Goal: Task Accomplishment & Management: Manage account settings

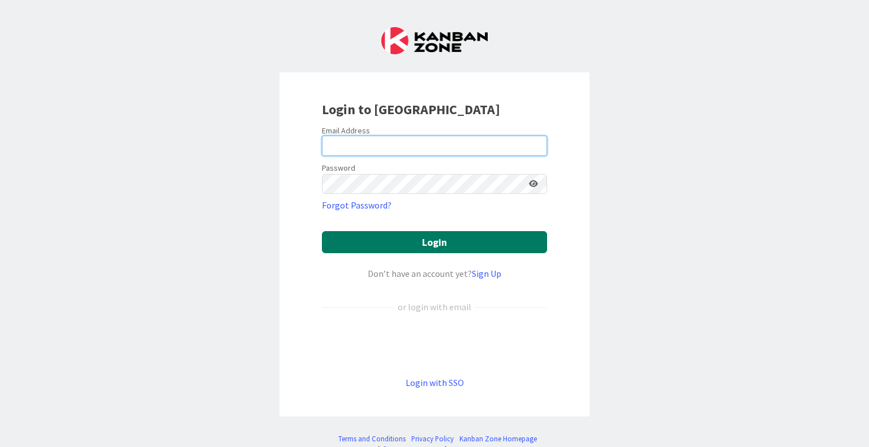
type input "[EMAIL_ADDRESS][DOMAIN_NAME]"
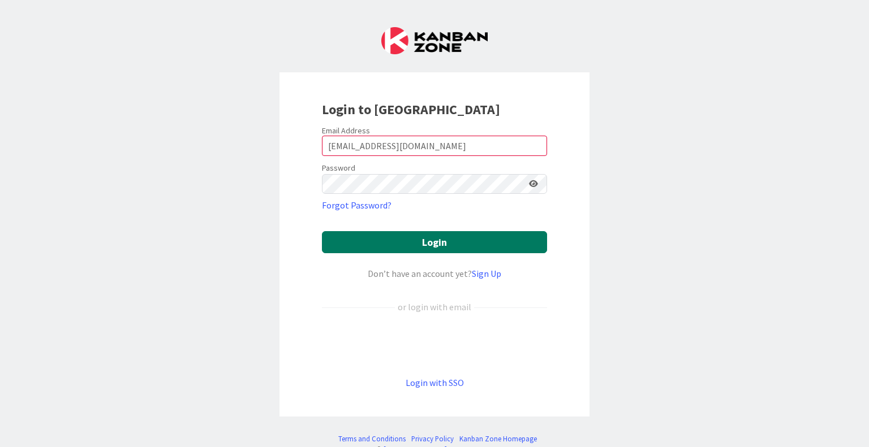
click at [420, 238] on button "Login" at bounding box center [434, 242] width 225 height 22
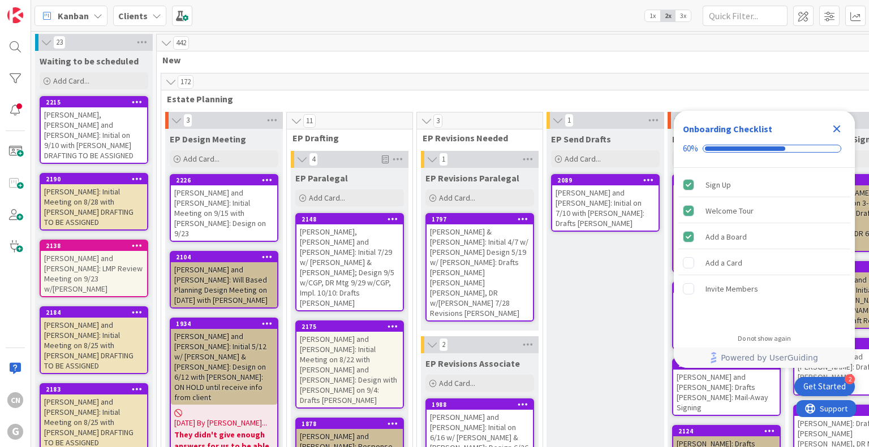
click at [836, 122] on icon "Close Checklist" at bounding box center [837, 129] width 14 height 14
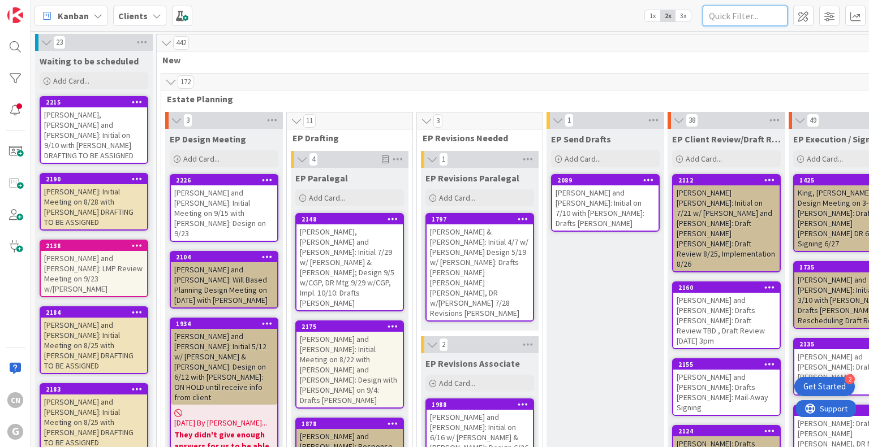
click at [722, 8] on input "text" at bounding box center [744, 16] width 85 height 20
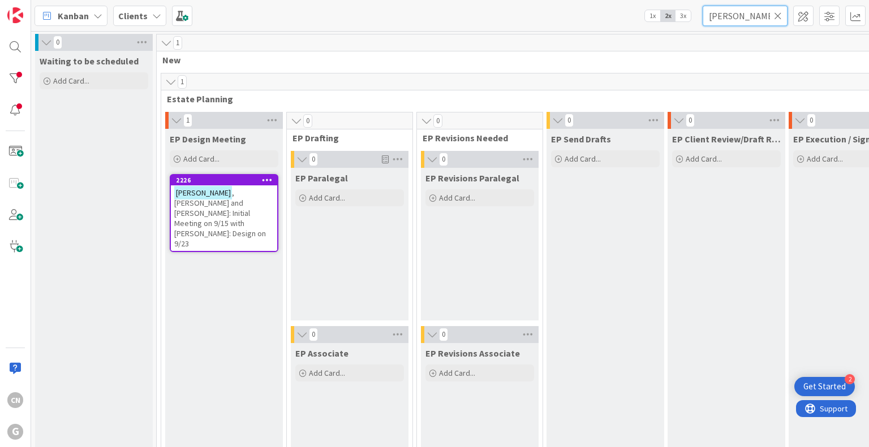
type input "[PERSON_NAME]"
click at [244, 209] on div "[PERSON_NAME] and [PERSON_NAME]: Initial Meeting on 9/15 with [PERSON_NAME]: De…" at bounding box center [224, 218] width 106 height 66
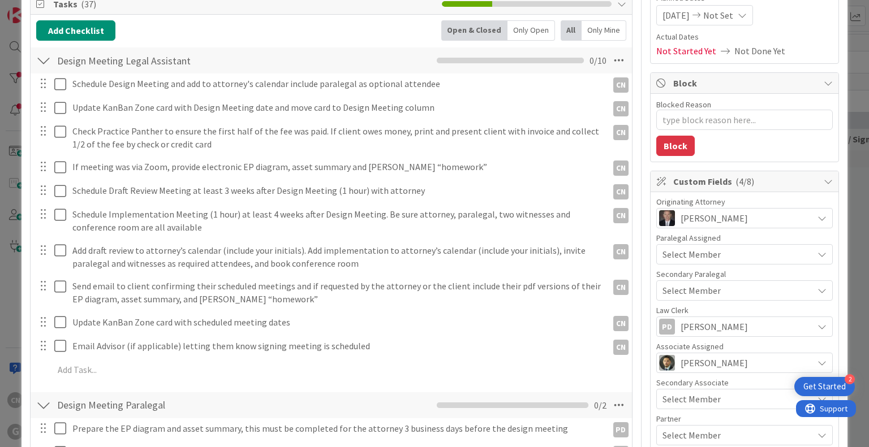
scroll to position [140, 0]
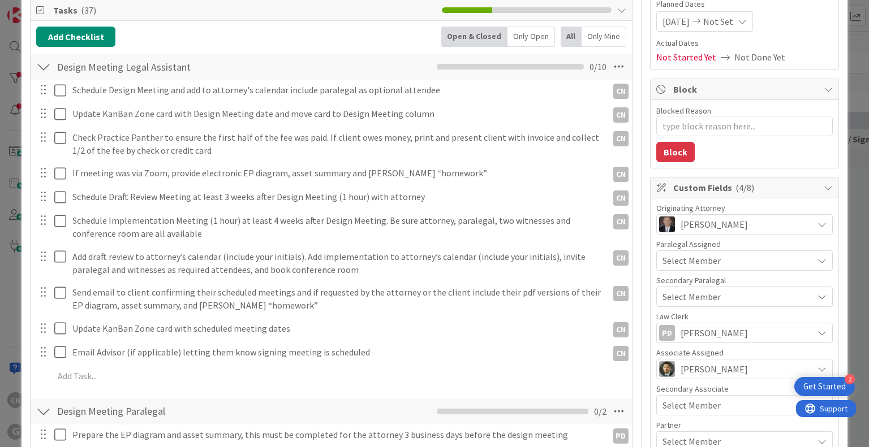
click at [536, 187] on div "Schedule Draft Review Meeting at least 3 weeks after Design Meeting (1 hour) wi…" at bounding box center [337, 197] width 539 height 20
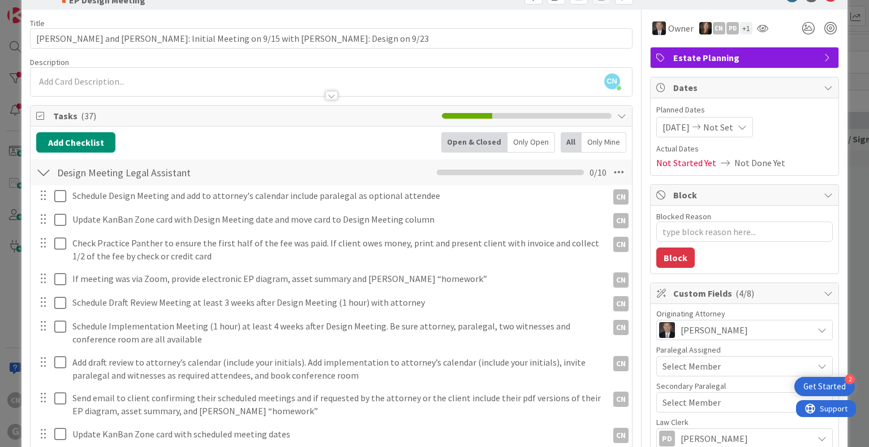
scroll to position [37, 0]
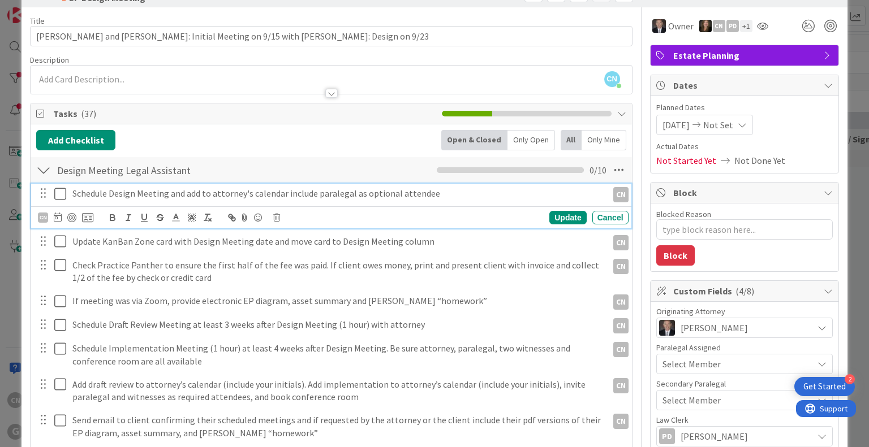
click at [448, 189] on p "Schedule Design Meeting and add to attorney's calendar include paralegal as opt…" at bounding box center [337, 193] width 530 height 13
click at [41, 215] on div "CN" at bounding box center [43, 218] width 10 height 10
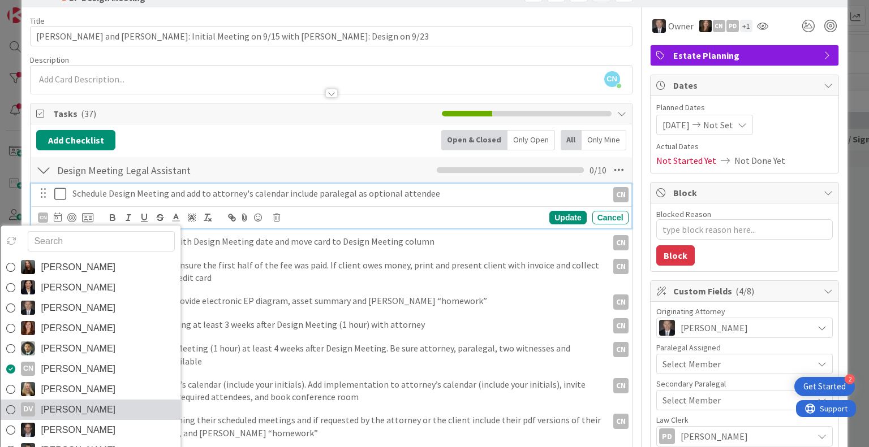
click at [81, 408] on span "[PERSON_NAME]" at bounding box center [78, 409] width 75 height 17
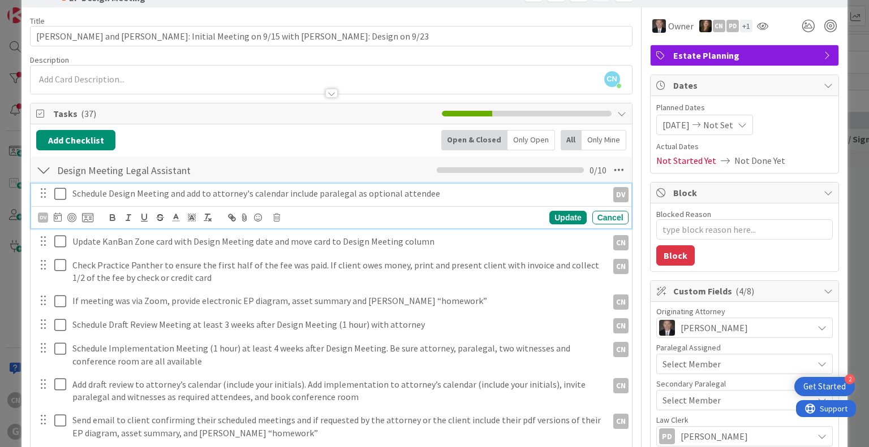
type textarea "x"
click at [439, 195] on p "Schedule Design Meeting and add to attorney's calendar include paralegal as opt…" at bounding box center [337, 193] width 530 height 13
click at [61, 191] on icon at bounding box center [60, 194] width 12 height 14
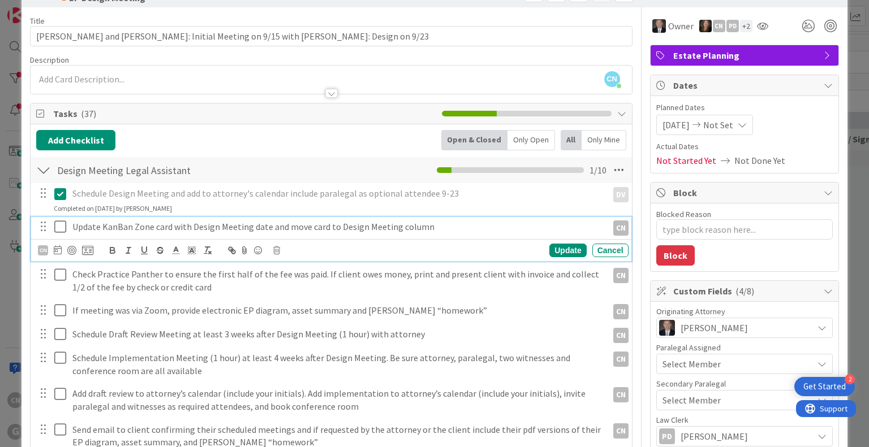
click at [57, 224] on icon at bounding box center [60, 227] width 12 height 14
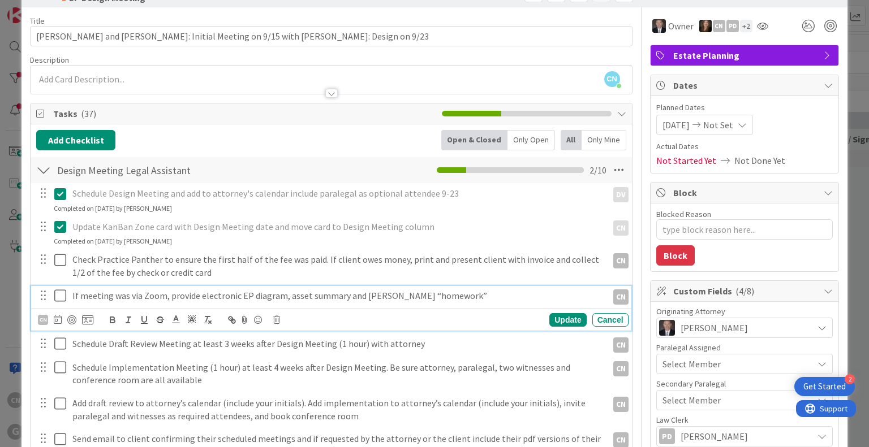
click at [435, 292] on p "If meeting was via Zoom, provide electronic EP diagram, asset summary and [PERS…" at bounding box center [337, 296] width 530 height 13
click at [275, 318] on icon at bounding box center [276, 320] width 7 height 8
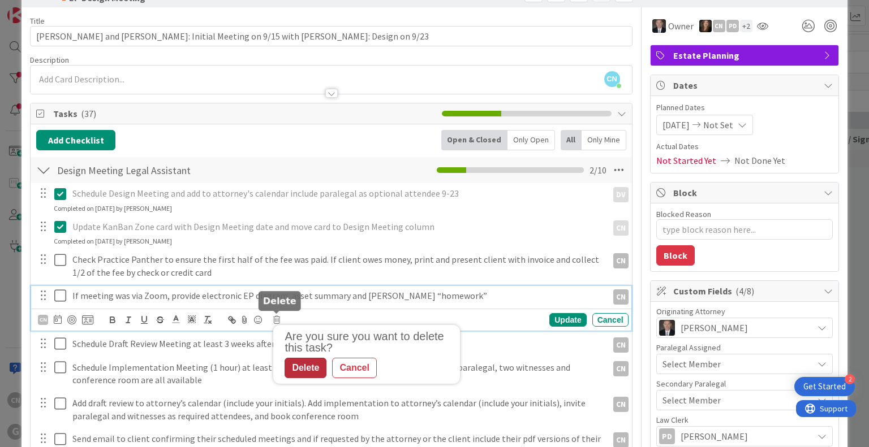
click at [296, 359] on div "Delete" at bounding box center [305, 368] width 42 height 20
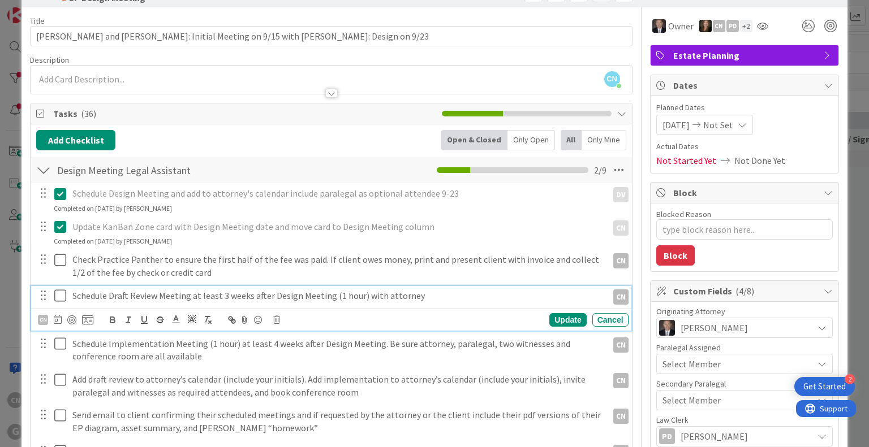
click at [284, 303] on div "Schedule Draft Review Meeting at least 3 weeks after Design Meeting (1 hour) wi…" at bounding box center [337, 296] width 539 height 20
click at [44, 318] on div "CN" at bounding box center [43, 320] width 10 height 10
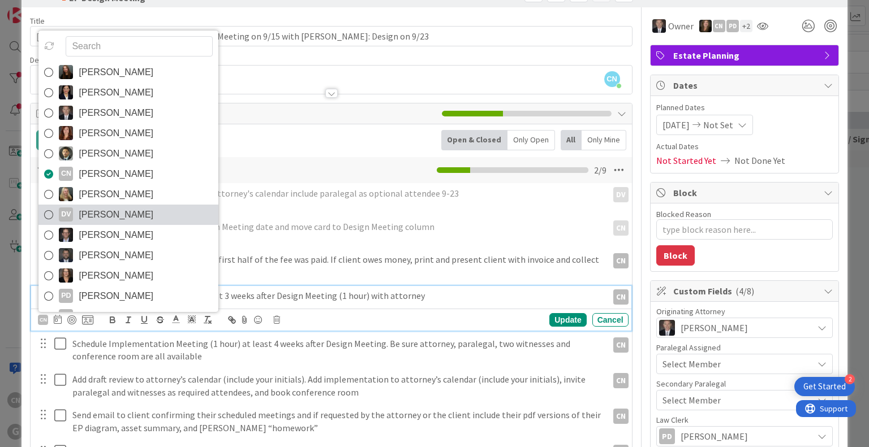
click at [97, 214] on span "[PERSON_NAME]" at bounding box center [116, 214] width 75 height 17
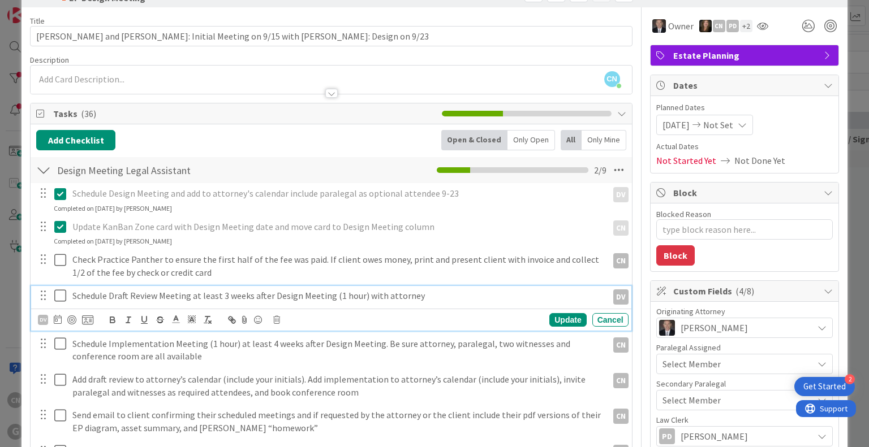
type textarea "x"
click at [519, 292] on p "Schedule Draft Review Meeting at least 3 weeks after Design Meeting (1 hour) wi…" at bounding box center [337, 296] width 530 height 13
click at [60, 319] on icon at bounding box center [58, 319] width 8 height 9
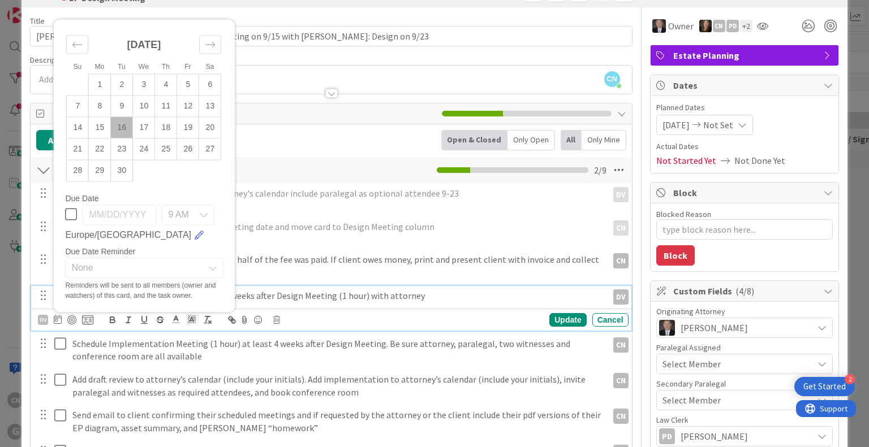
click at [118, 126] on td "16" at bounding box center [122, 126] width 22 height 21
type input "[DATE]"
type textarea "x"
click at [551, 318] on div "Update" at bounding box center [567, 320] width 37 height 14
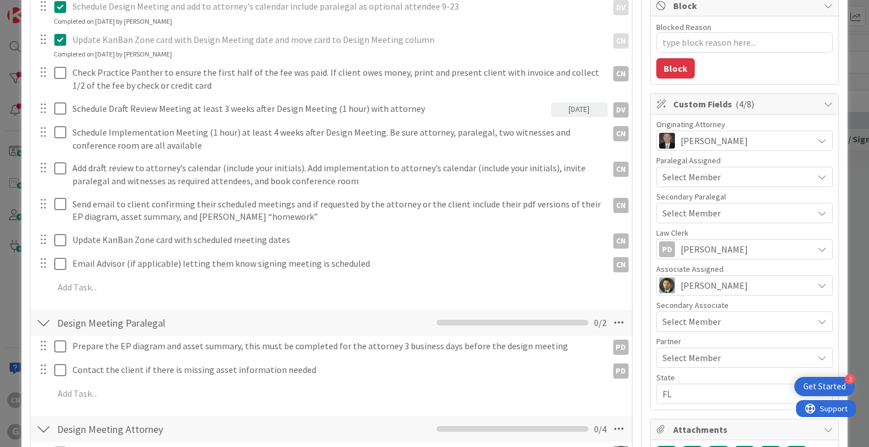
scroll to position [226, 0]
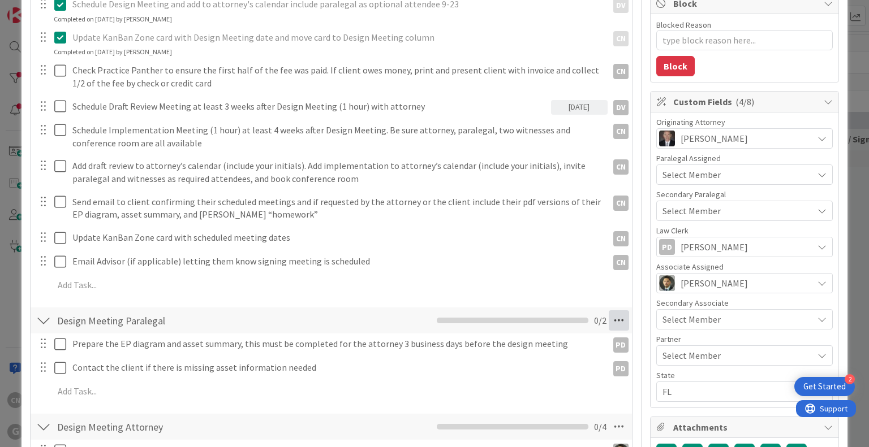
click at [612, 319] on icon at bounding box center [618, 320] width 20 height 20
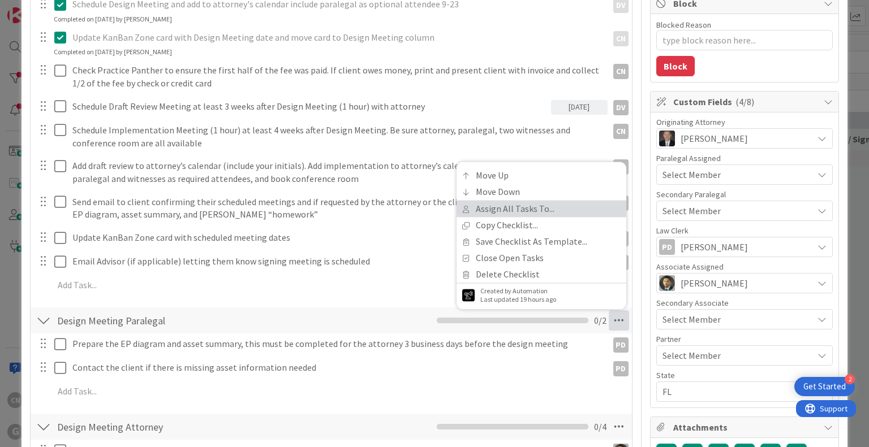
click at [509, 212] on link "Assign All Tasks To..." at bounding box center [541, 209] width 170 height 16
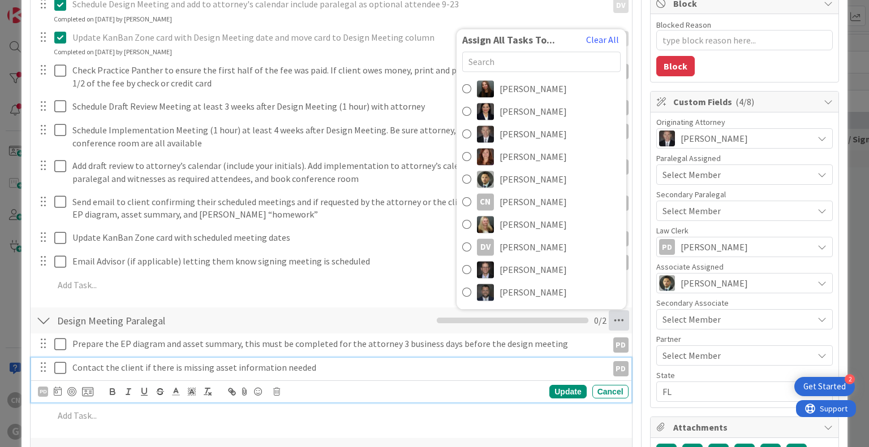
click at [453, 370] on p "Contact the client if there is missing asset information needed" at bounding box center [337, 367] width 530 height 13
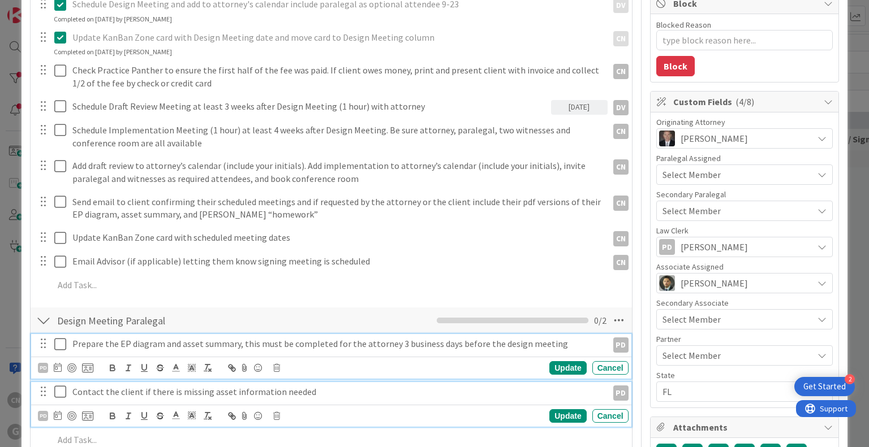
scroll to position [250, 0]
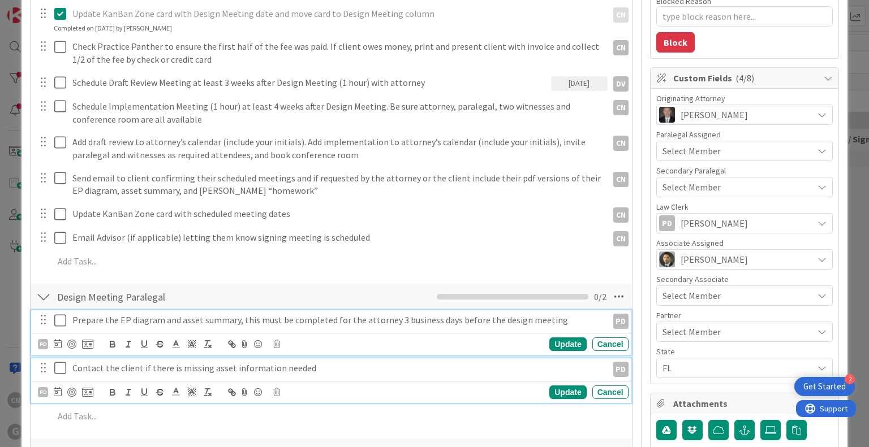
click at [565, 347] on div "Prepare the EP diagram and asset summary, this must be completed for the attorn…" at bounding box center [330, 332] width 599 height 45
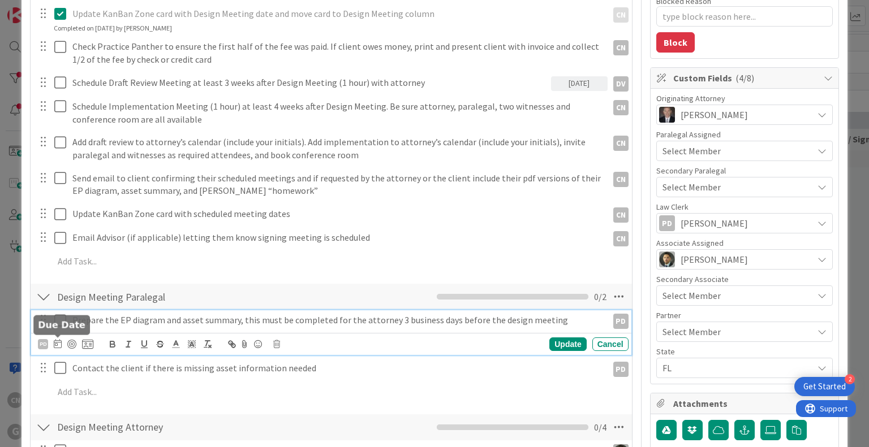
click at [57, 342] on icon at bounding box center [58, 343] width 8 height 9
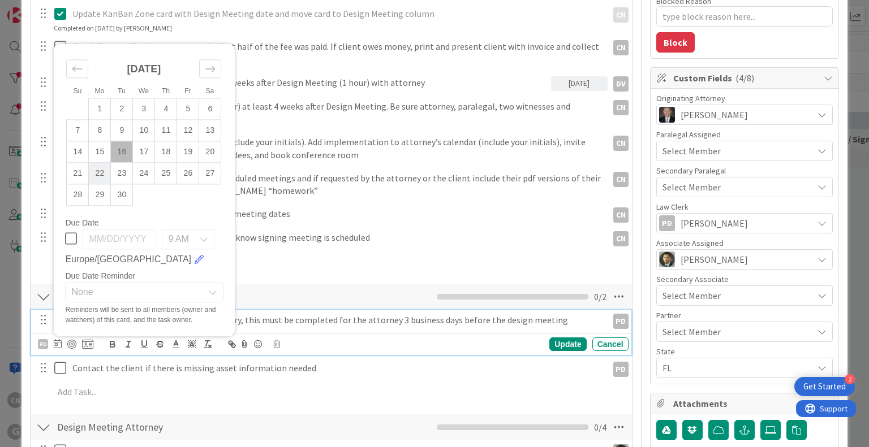
click at [95, 171] on td "22" at bounding box center [100, 173] width 22 height 21
type input "[DATE]"
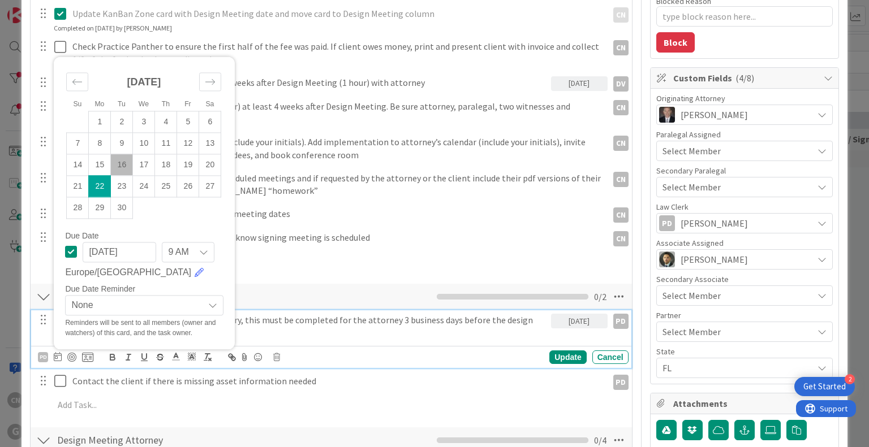
type textarea "x"
click at [554, 357] on div "Update" at bounding box center [567, 358] width 37 height 14
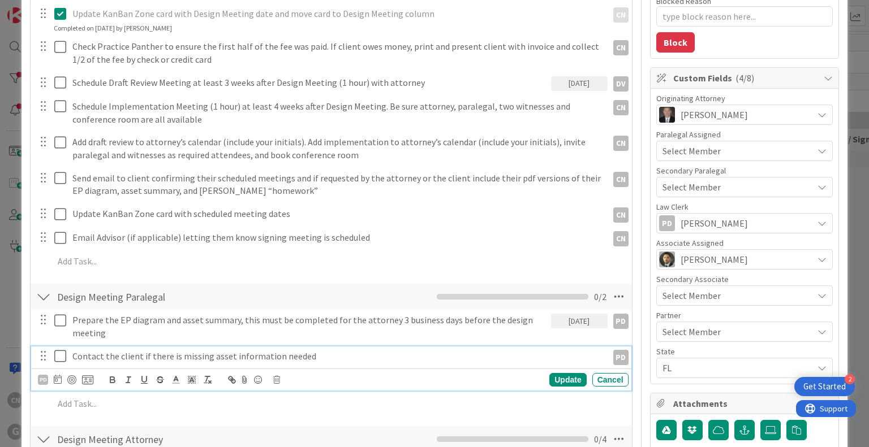
click at [372, 353] on p "Contact the client if there is missing asset information needed" at bounding box center [337, 356] width 530 height 13
click at [61, 381] on icon at bounding box center [58, 379] width 8 height 9
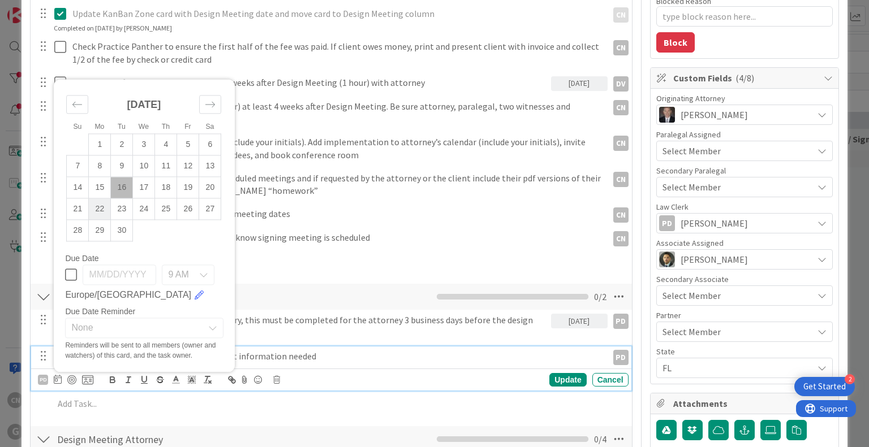
click at [97, 209] on td "22" at bounding box center [100, 208] width 22 height 21
type input "[DATE]"
click at [561, 379] on div "Update" at bounding box center [567, 380] width 37 height 14
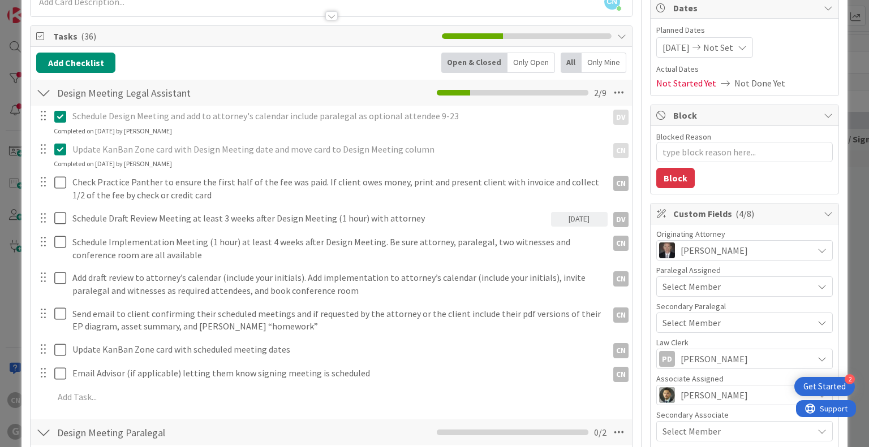
scroll to position [116, 0]
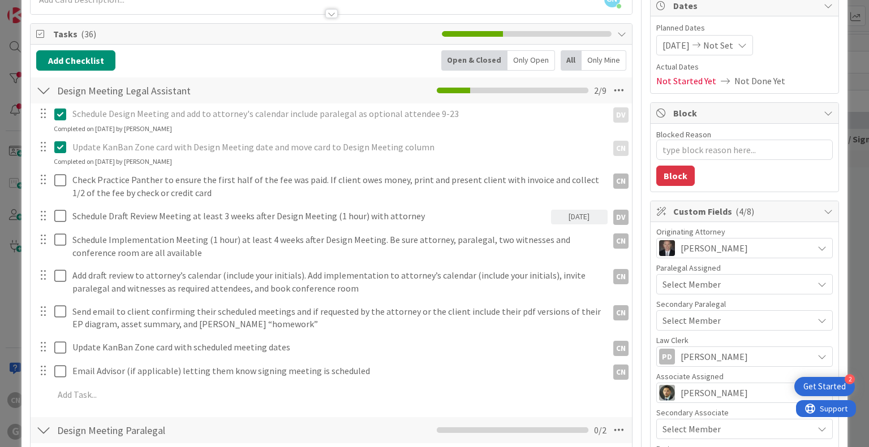
click at [60, 146] on icon at bounding box center [60, 147] width 12 height 14
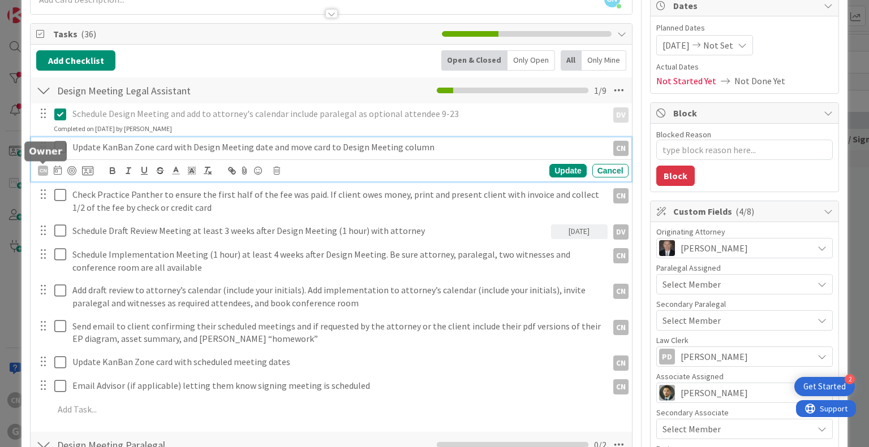
click at [41, 169] on div "CN" at bounding box center [43, 171] width 10 height 10
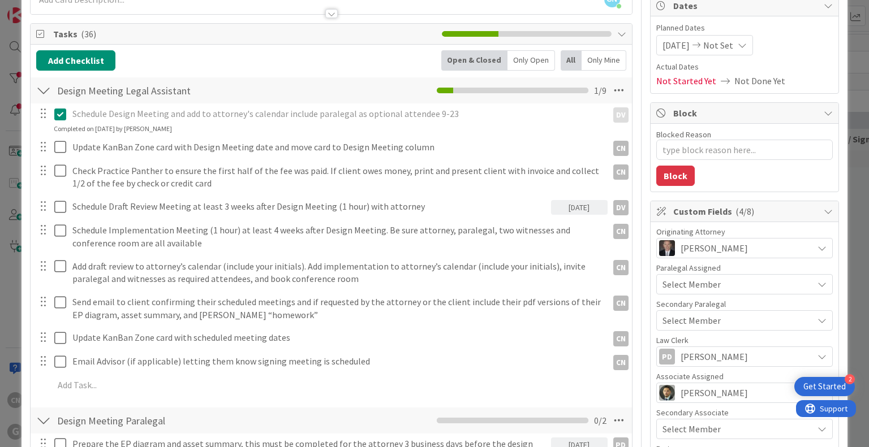
click at [0, 0] on span "[PERSON_NAME]" at bounding box center [0, 0] width 0 height 0
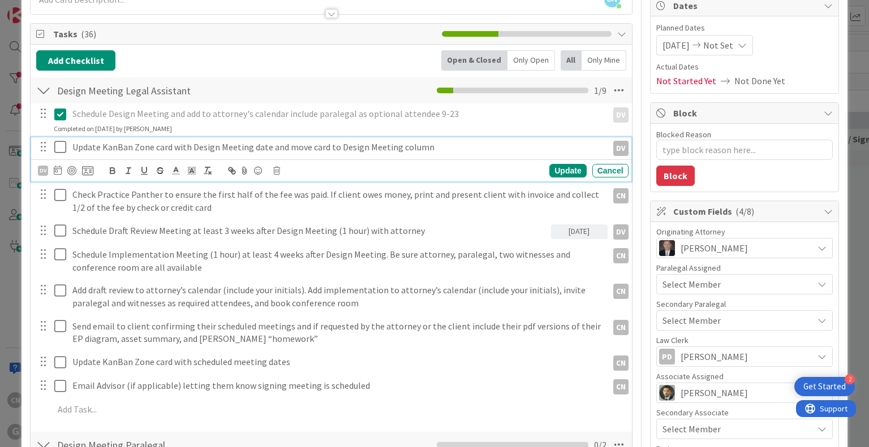
click at [57, 148] on icon at bounding box center [60, 147] width 12 height 14
type textarea "x"
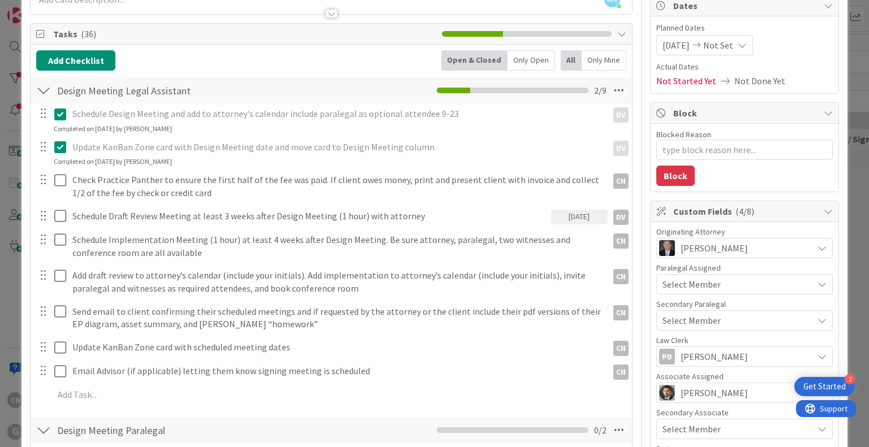
scroll to position [0, 0]
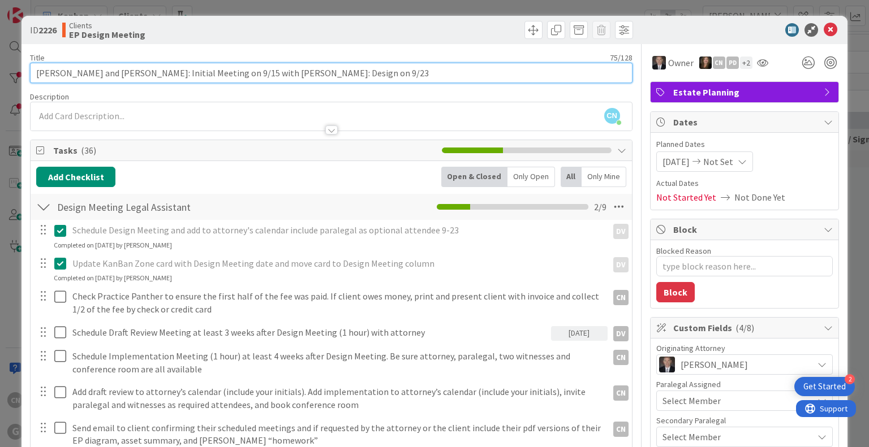
click at [332, 78] on input "[PERSON_NAME] and [PERSON_NAME]: Initial Meeting on 9/15 with [PERSON_NAME]: De…" at bounding box center [331, 73] width 602 height 20
type input "[PERSON_NAME] and [PERSON_NAME]: Initial Meeting on 9/15 with [PERSON_NAME]: De…"
type textarea "x"
type input "[PERSON_NAME] and [PERSON_NAME]: Initial Meeting on 9/15 with [PERSON_NAME]: De…"
type textarea "x"
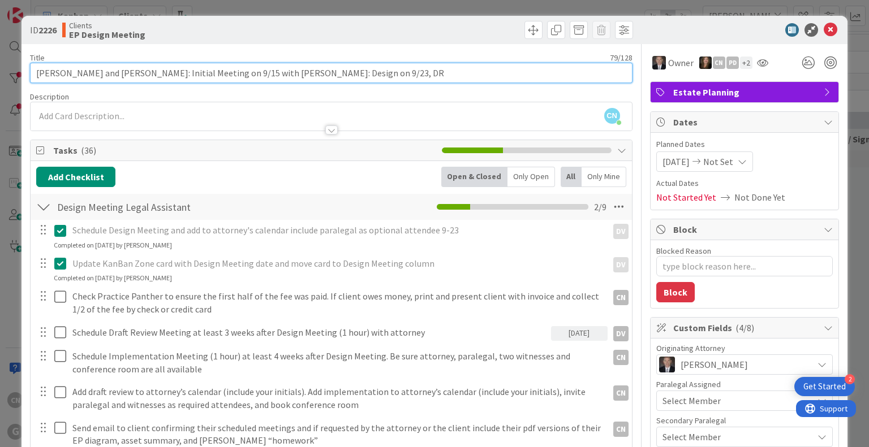
type input "[PERSON_NAME] and [PERSON_NAME]: Initial Meeting on 9/15 with [PERSON_NAME]: De…"
type textarea "x"
type input "[PERSON_NAME] and [PERSON_NAME]: Initial Meeting on 9/15 with [PERSON_NAME]: De…"
type textarea "x"
type input "[PERSON_NAME] and [PERSON_NAME]: Initial Meeting on 9/15 with [PERSON_NAME]: De…"
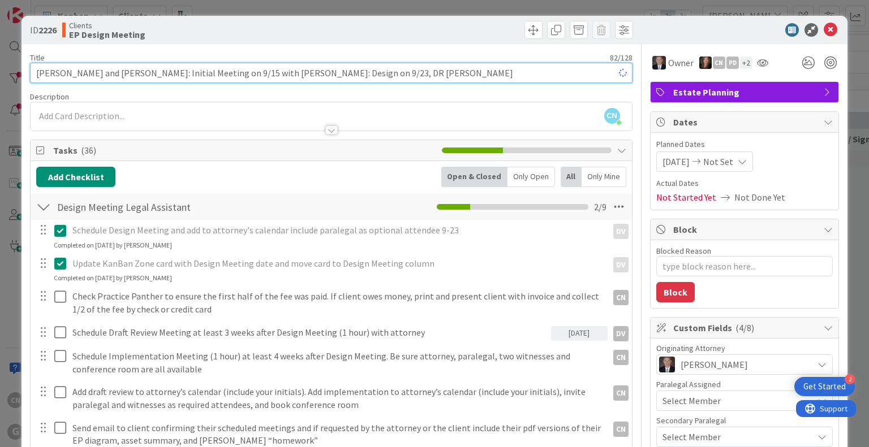
type textarea "x"
type input "[PERSON_NAME] and [PERSON_NAME]: Initial Meeting on 9/15 with [PERSON_NAME]: De…"
type textarea "x"
type input "[PERSON_NAME] and [PERSON_NAME]: Initial Meeting on 9/15 with [PERSON_NAME]: De…"
type textarea "x"
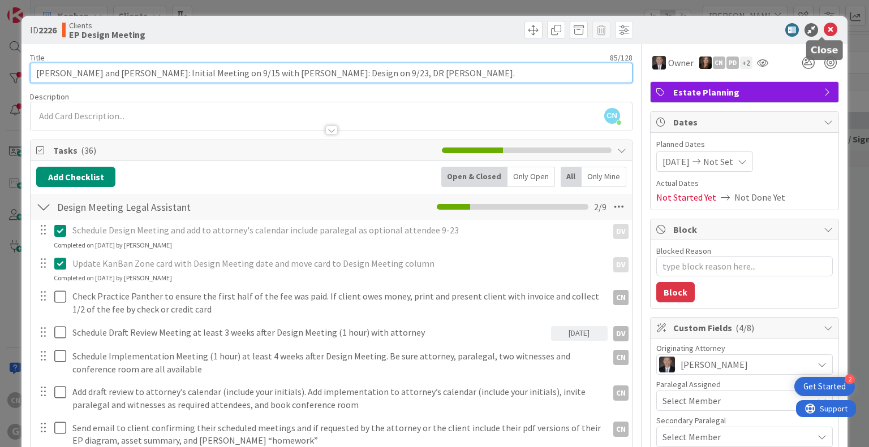
type input "[PERSON_NAME] and [PERSON_NAME]: Initial Meeting on 9/15 with [PERSON_NAME]: De…"
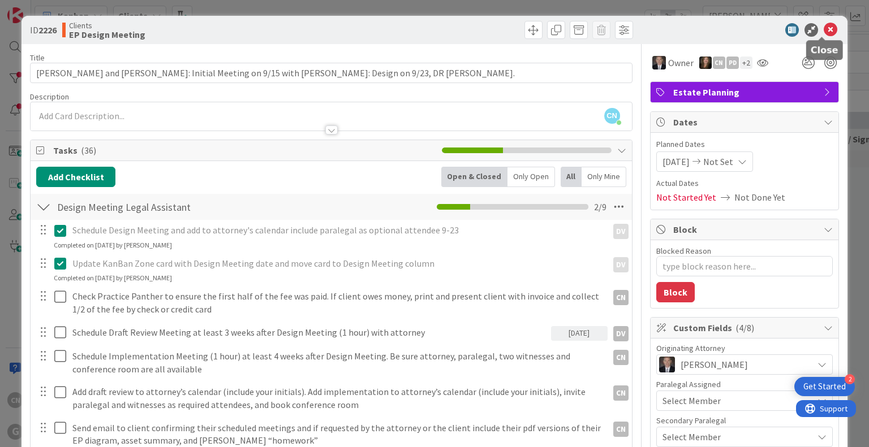
click at [823, 25] on icon at bounding box center [830, 30] width 14 height 14
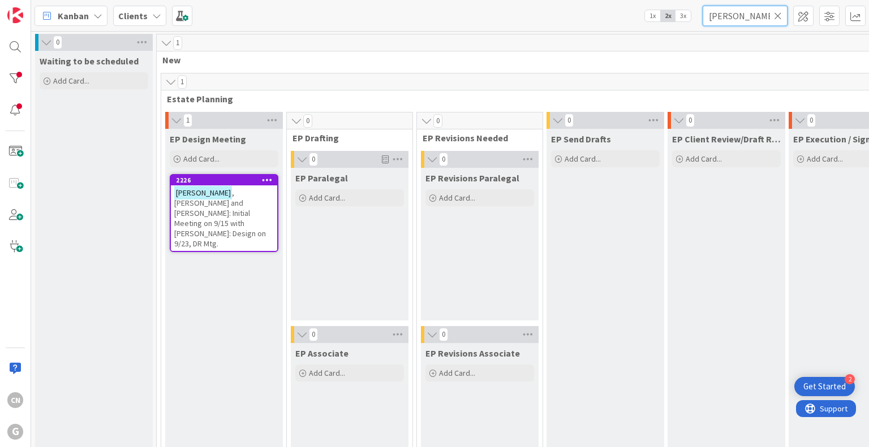
drag, startPoint x: 745, startPoint y: 6, endPoint x: 656, endPoint y: 24, distance: 90.6
click at [656, 24] on div "Kanban Clients 1x 2x 3x [PERSON_NAME]" at bounding box center [449, 15] width 837 height 31
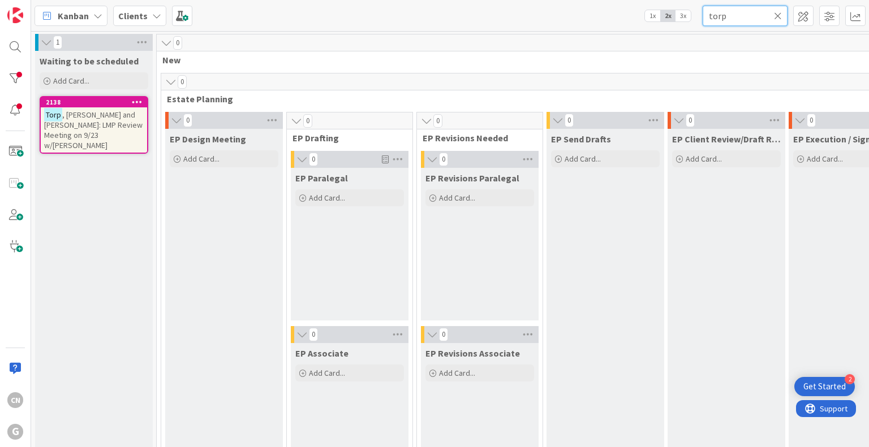
type input "torp"
click at [74, 131] on div "[PERSON_NAME] and [PERSON_NAME]: LMP Review Meeting on 9/23 w/[PERSON_NAME]" at bounding box center [94, 129] width 106 height 45
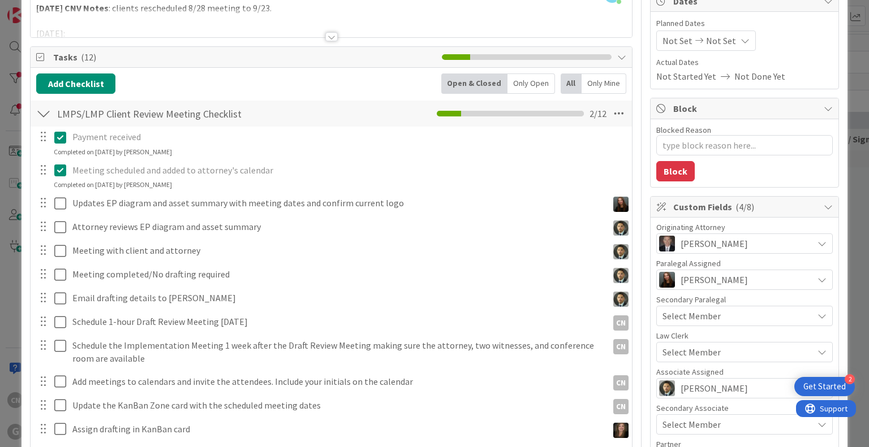
scroll to position [128, 0]
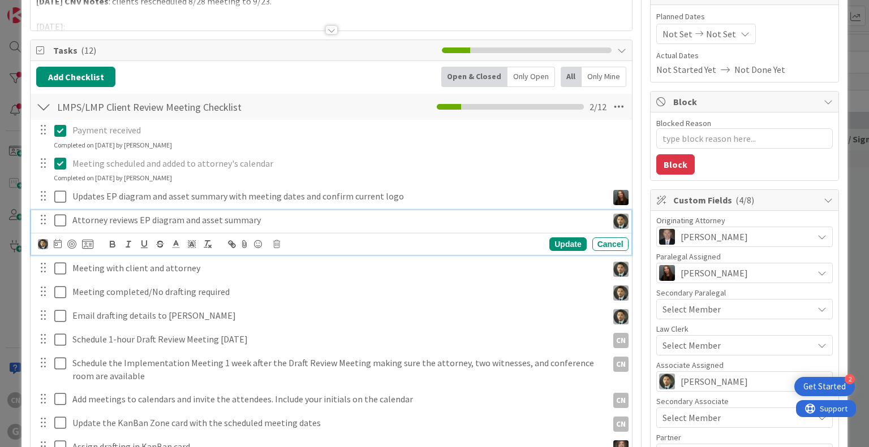
click at [322, 222] on p "Attorney reviews EP diagram and asset summary" at bounding box center [337, 220] width 530 height 13
click at [56, 244] on icon at bounding box center [58, 243] width 8 height 9
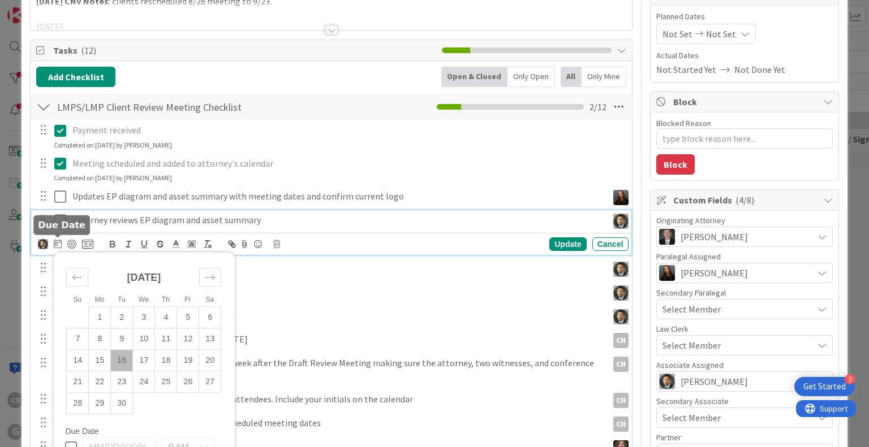
type textarea "x"
click at [100, 383] on td "22" at bounding box center [100, 382] width 22 height 21
type input "[DATE]"
click at [558, 243] on div "Update" at bounding box center [567, 244] width 37 height 14
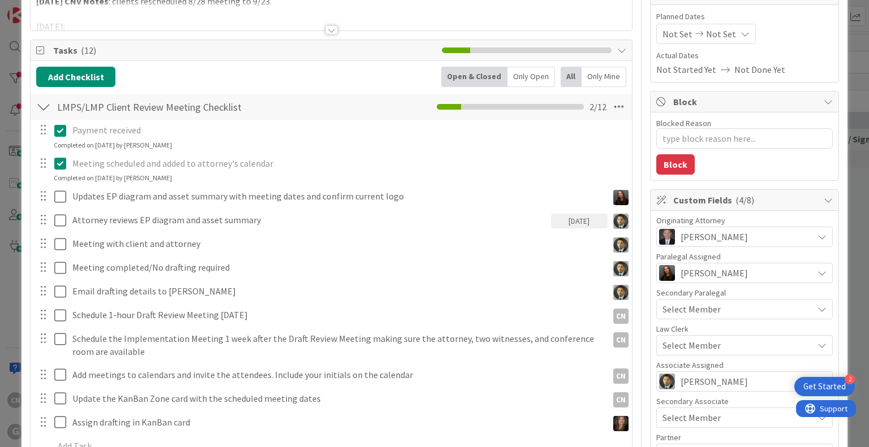
type textarea "x"
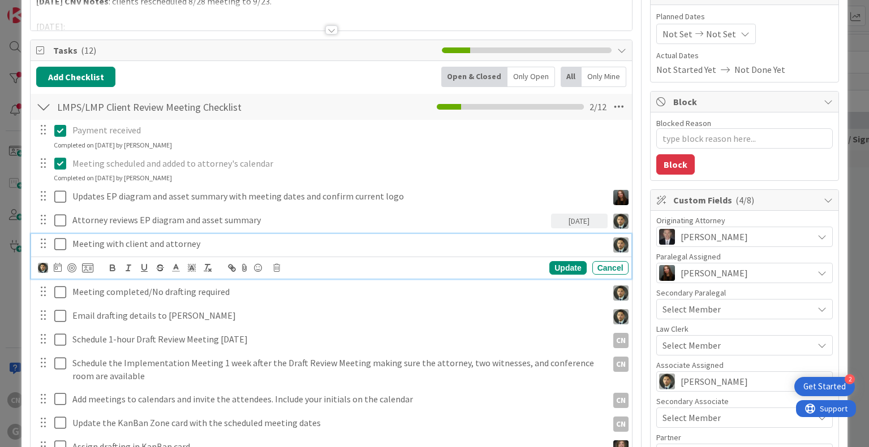
click at [208, 245] on p "Meeting with client and attorney" at bounding box center [337, 243] width 530 height 13
click at [56, 270] on icon at bounding box center [58, 267] width 8 height 9
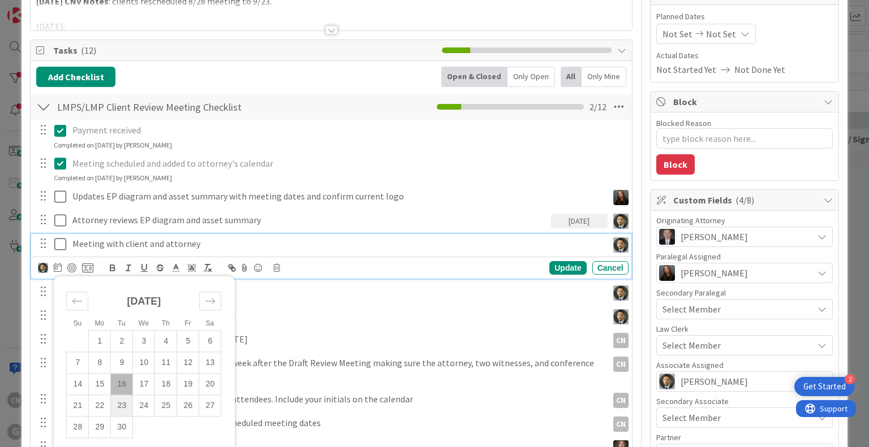
click at [122, 402] on td "23" at bounding box center [122, 405] width 22 height 21
type input "[DATE]"
click at [559, 270] on div "Update" at bounding box center [567, 268] width 37 height 14
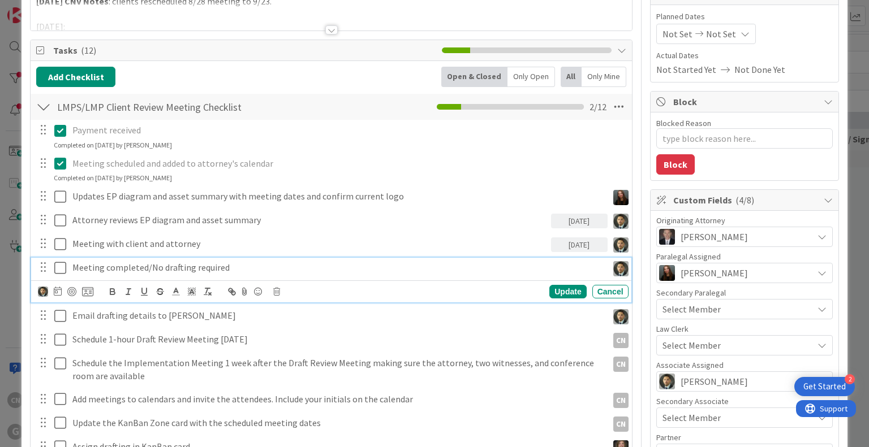
type textarea "x"
click at [280, 266] on p "Meeting completed/No drafting required" at bounding box center [337, 267] width 530 height 13
click at [59, 291] on icon at bounding box center [58, 291] width 8 height 9
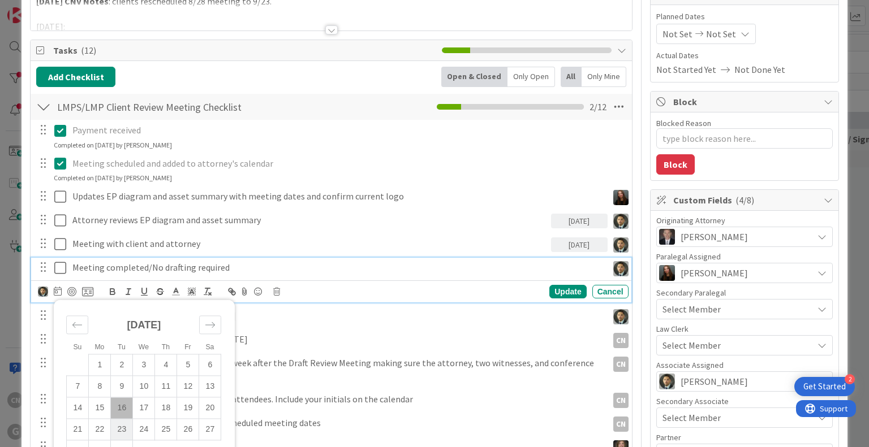
click at [119, 432] on td "23" at bounding box center [122, 429] width 22 height 21
type input "[DATE]"
type textarea "x"
click at [563, 292] on div "Update" at bounding box center [567, 292] width 37 height 14
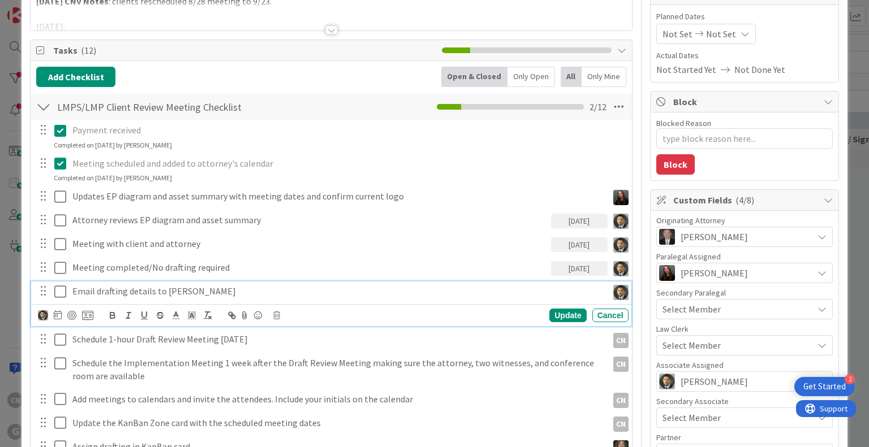
click at [188, 293] on p "Email drafting details to [PERSON_NAME]" at bounding box center [337, 291] width 530 height 13
click at [54, 315] on icon at bounding box center [58, 314] width 8 height 9
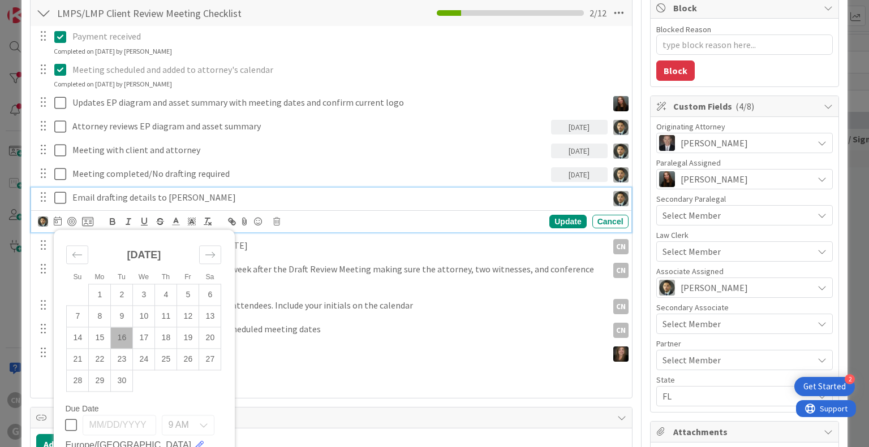
scroll to position [219, 0]
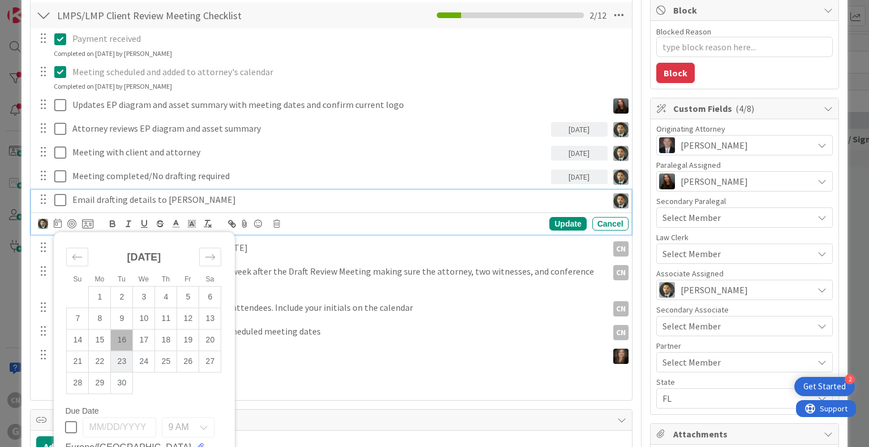
click at [122, 360] on td "23" at bounding box center [122, 361] width 22 height 21
type input "[DATE]"
type textarea "x"
click at [559, 221] on div "Update" at bounding box center [567, 224] width 37 height 14
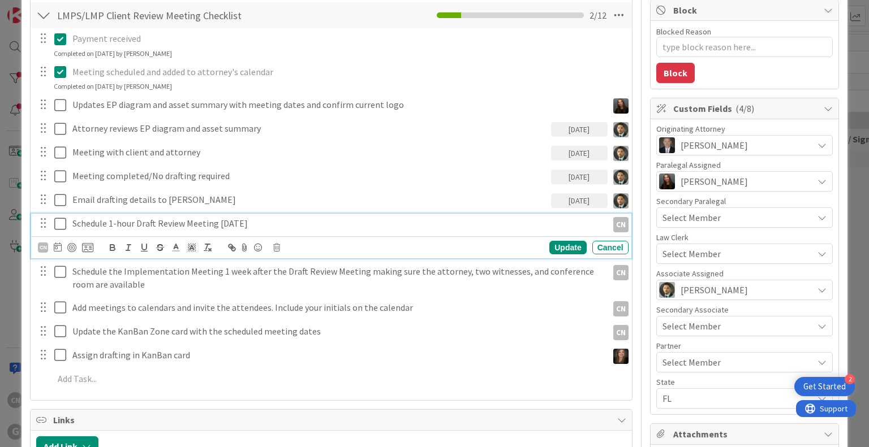
click at [274, 221] on p "Schedule 1-hour Draft Review Meeting [DATE]" at bounding box center [337, 223] width 530 height 13
click at [58, 249] on icon at bounding box center [58, 247] width 8 height 9
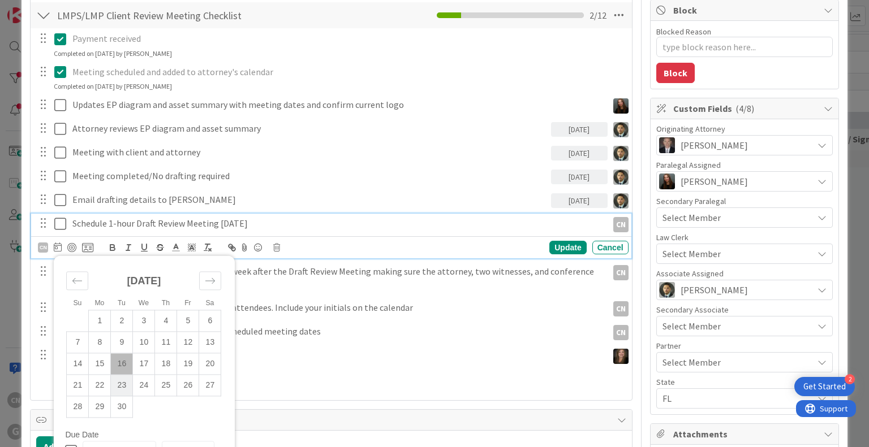
click at [116, 385] on td "23" at bounding box center [122, 385] width 22 height 21
type input "[DATE]"
type textarea "x"
click at [554, 245] on div "Update" at bounding box center [567, 248] width 37 height 14
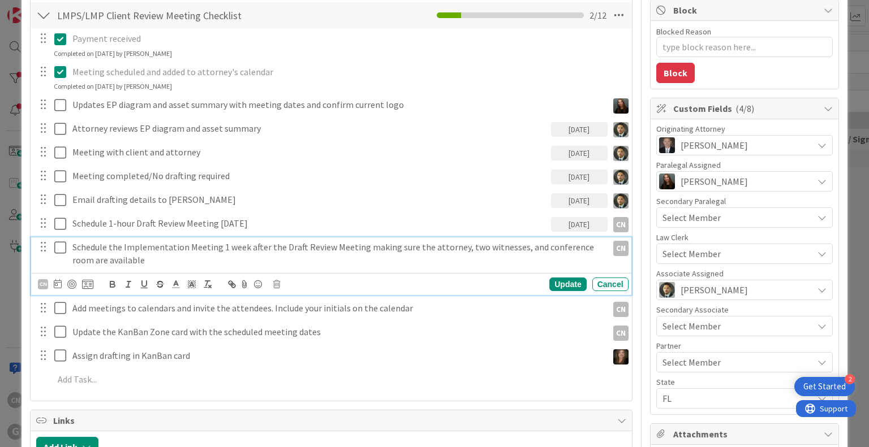
click at [164, 260] on p "Schedule the Implementation Meeting 1 week after the Draft Review Meeting makin…" at bounding box center [337, 253] width 530 height 25
click at [57, 284] on icon at bounding box center [58, 283] width 8 height 9
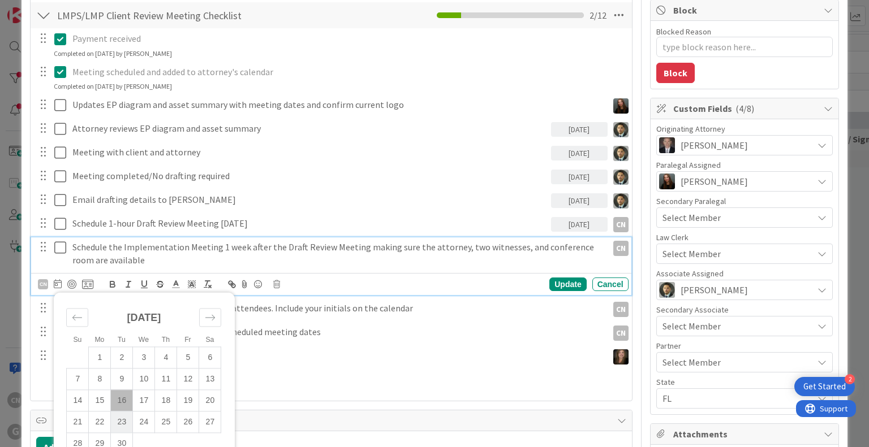
click at [123, 416] on td "23" at bounding box center [122, 422] width 22 height 21
type input "[DATE]"
type textarea "x"
click at [554, 288] on div "Update" at bounding box center [567, 285] width 37 height 14
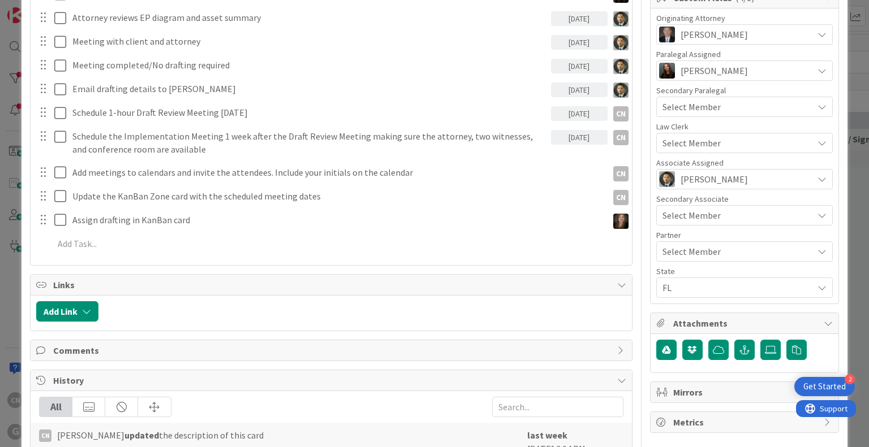
scroll to position [317, 0]
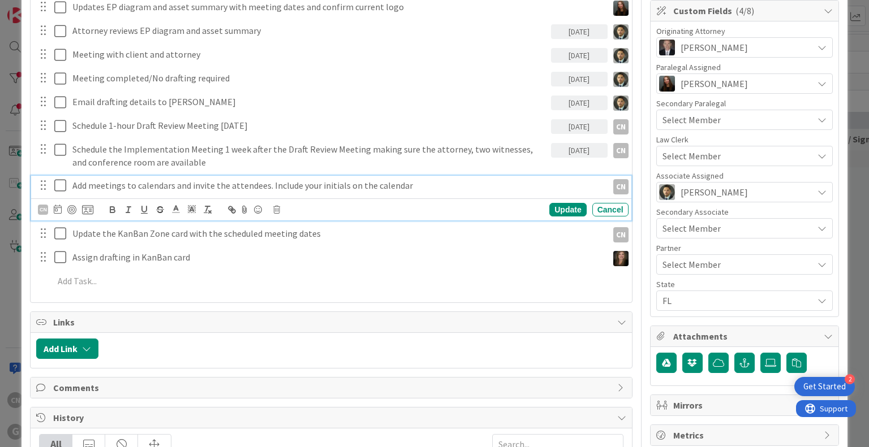
click at [409, 186] on p "Add meetings to calendars and invite the attendees. Include your initials on th…" at bounding box center [337, 185] width 530 height 13
click at [56, 210] on icon at bounding box center [58, 209] width 8 height 9
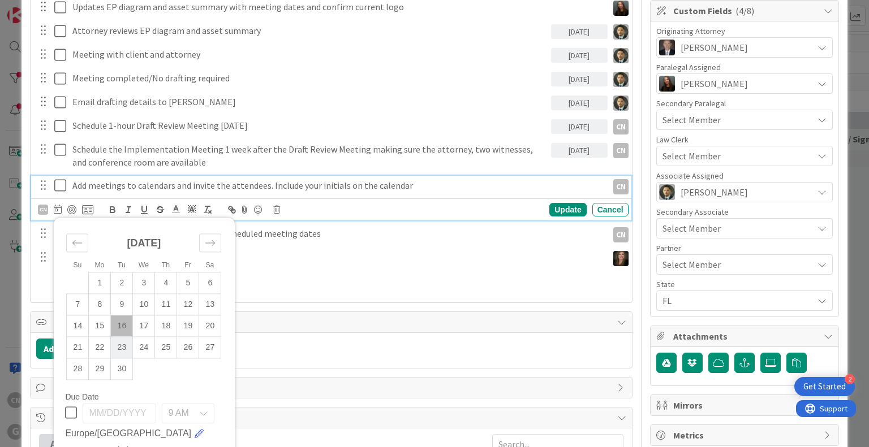
click at [120, 345] on td "23" at bounding box center [122, 346] width 22 height 21
type input "[DATE]"
type textarea "x"
click at [559, 206] on div "Update" at bounding box center [567, 210] width 37 height 14
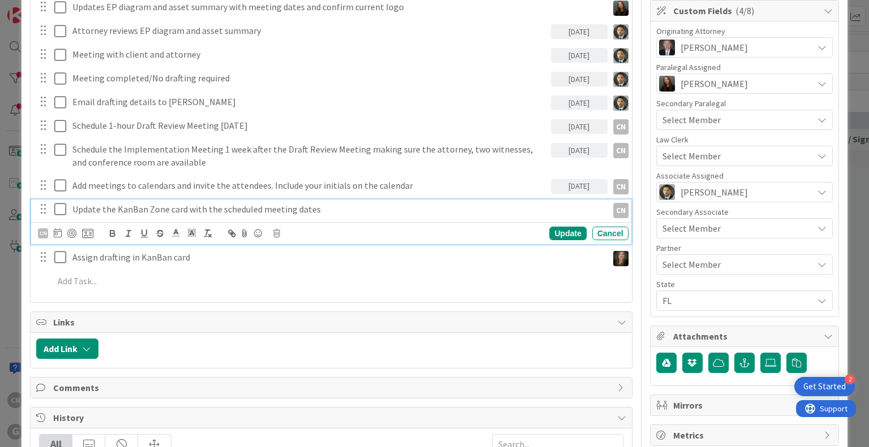
click at [338, 208] on p "Update the KanBan Zone card with the scheduled meeting dates" at bounding box center [337, 209] width 530 height 13
click at [55, 232] on icon at bounding box center [58, 232] width 8 height 9
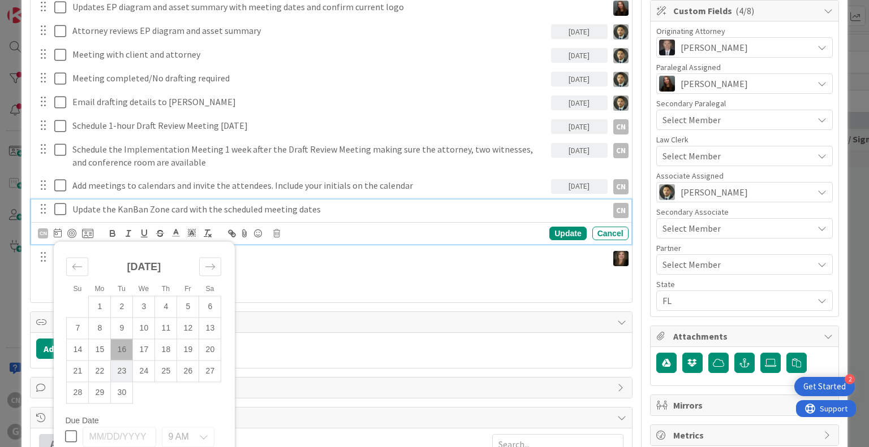
click at [121, 372] on td "23" at bounding box center [122, 370] width 22 height 21
type input "[DATE]"
type textarea "x"
click at [558, 229] on div "Update" at bounding box center [567, 234] width 37 height 14
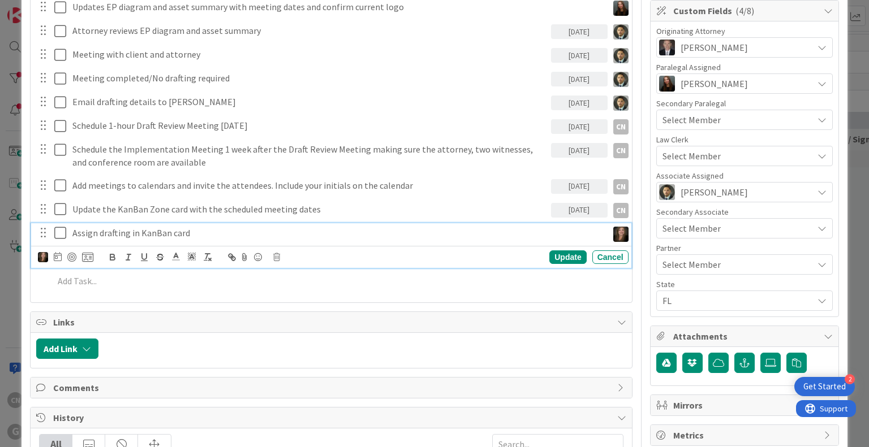
click at [194, 231] on p "Assign drafting in KanBan card" at bounding box center [337, 233] width 530 height 13
click at [57, 253] on icon at bounding box center [58, 256] width 8 height 9
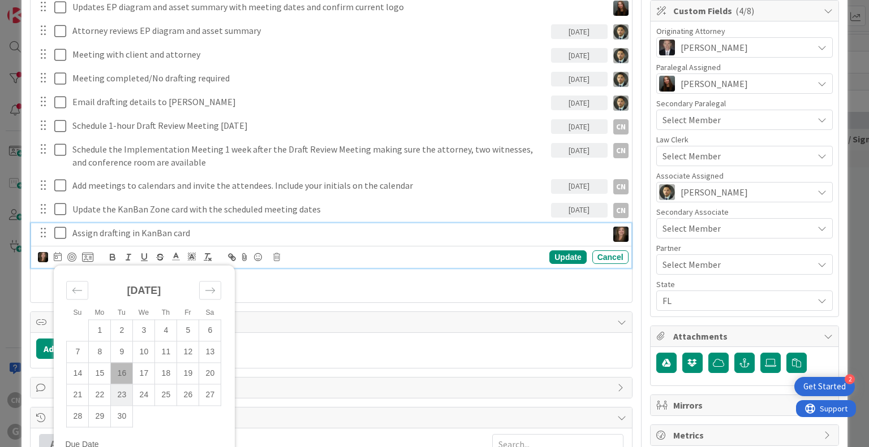
click at [121, 395] on td "23" at bounding box center [122, 394] width 22 height 21
type input "[DATE]"
type textarea "x"
click at [551, 256] on div "Update" at bounding box center [567, 257] width 37 height 14
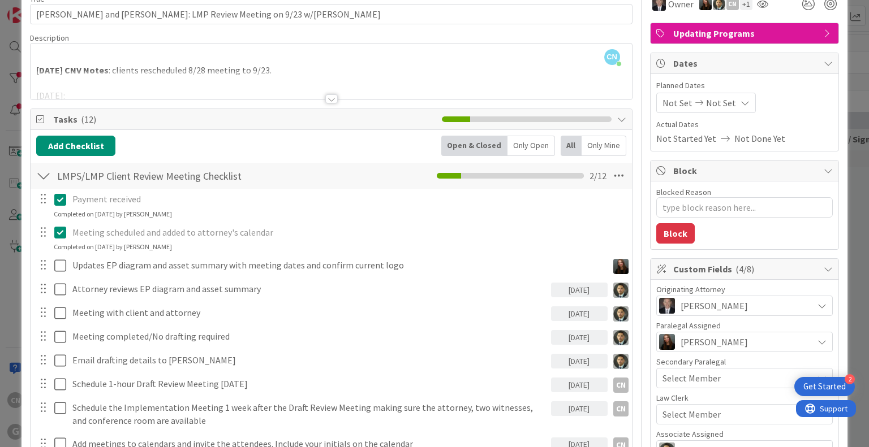
scroll to position [70, 0]
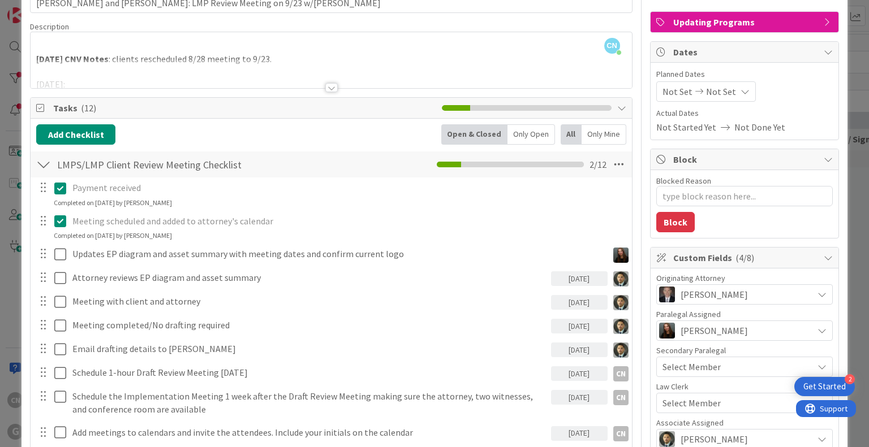
click at [325, 88] on div at bounding box center [331, 87] width 12 height 9
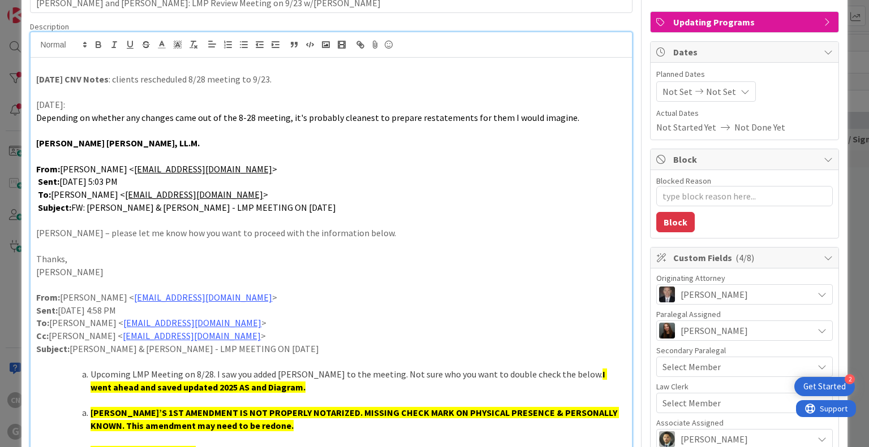
click at [355, 275] on p "[PERSON_NAME]" at bounding box center [330, 272] width 589 height 13
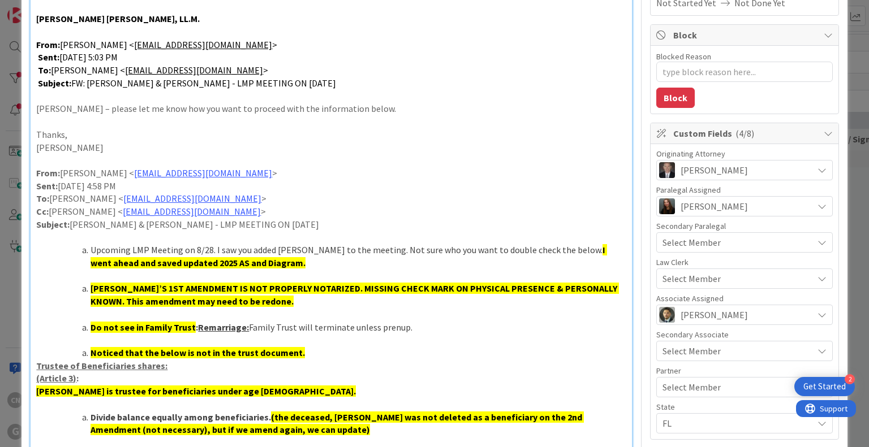
scroll to position [221, 0]
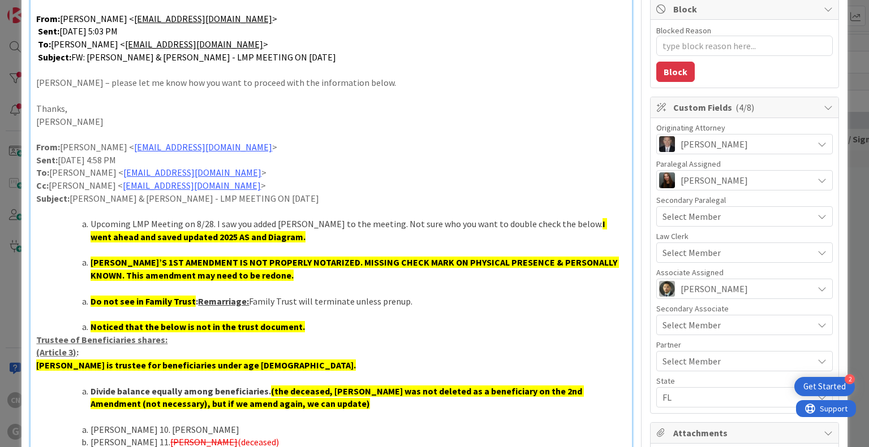
click at [198, 300] on u "Remarriage:" at bounding box center [223, 301] width 51 height 11
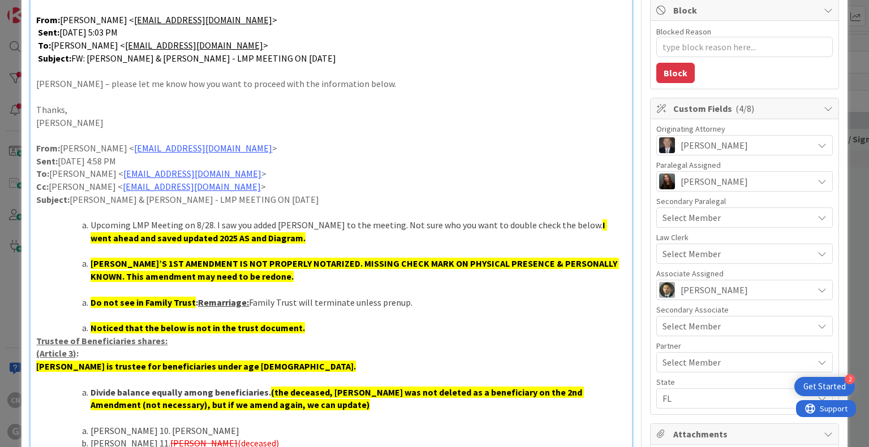
scroll to position [129, 0]
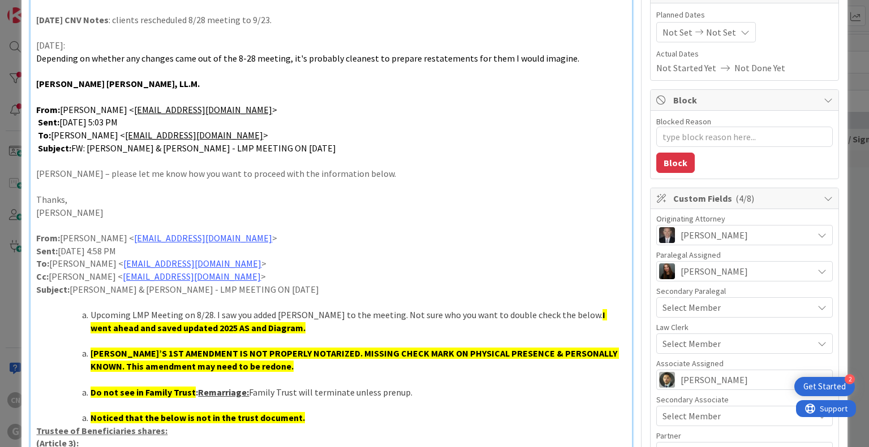
drag, startPoint x: 867, startPoint y: 6, endPoint x: 584, endPoint y: 136, distance: 311.7
click at [584, 136] on p "To: [PERSON_NAME] < [EMAIL_ADDRESS][DOMAIN_NAME] >" at bounding box center [330, 135] width 589 height 13
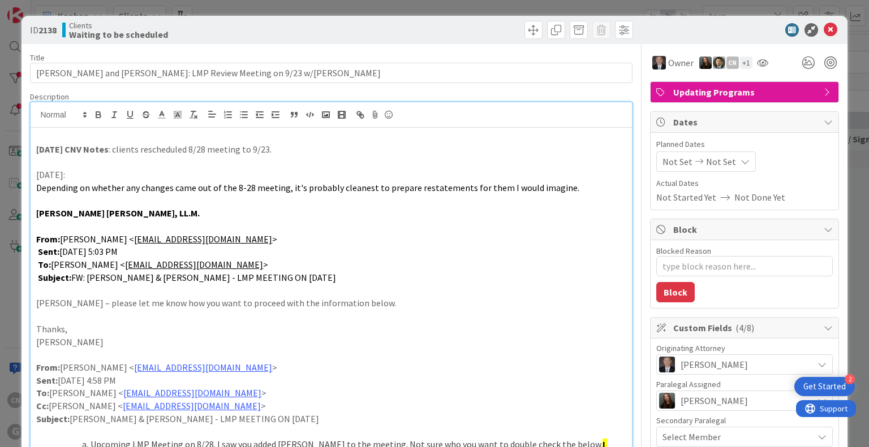
type textarea "x"
